Goal: Find specific page/section

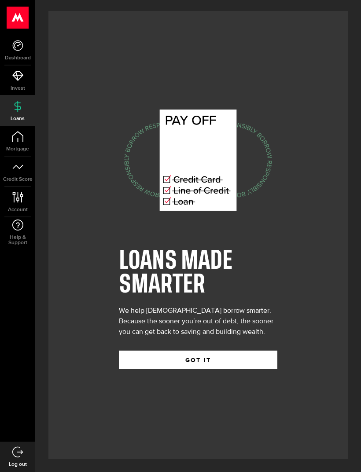
click at [256, 369] on button "GOT IT" at bounding box center [198, 360] width 159 height 18
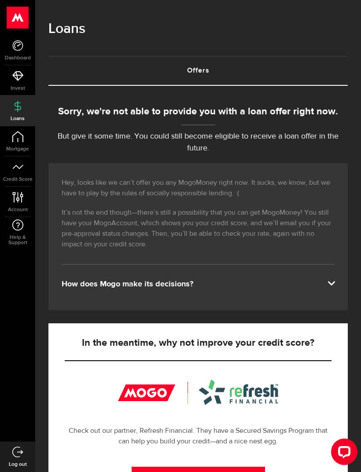
click at [21, 81] on icon at bounding box center [17, 75] width 11 height 11
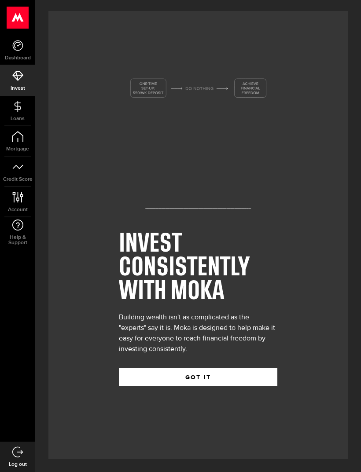
click at [15, 51] on icon at bounding box center [17, 45] width 11 height 11
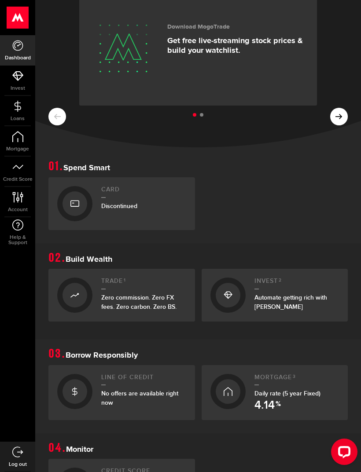
scroll to position [52, 0]
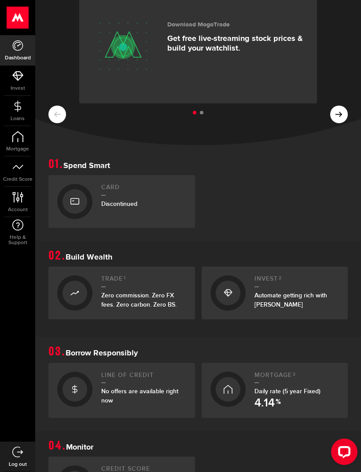
click at [155, 401] on div "No offers are available right now" at bounding box center [143, 396] width 85 height 18
